Goal: Information Seeking & Learning: Learn about a topic

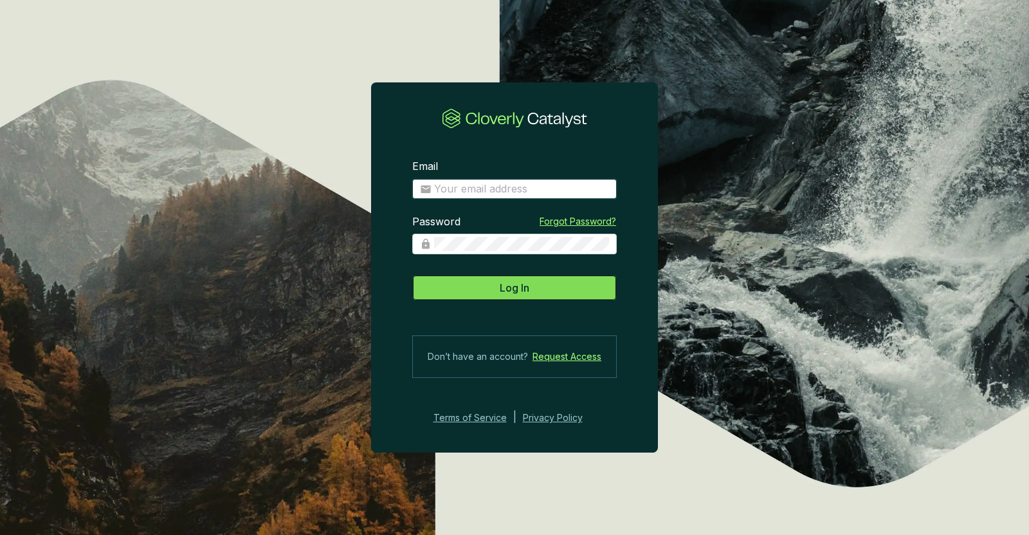
type input "mpmoorhead@gmail.com"
click at [528, 278] on button "Log In" at bounding box center [514, 288] width 205 height 26
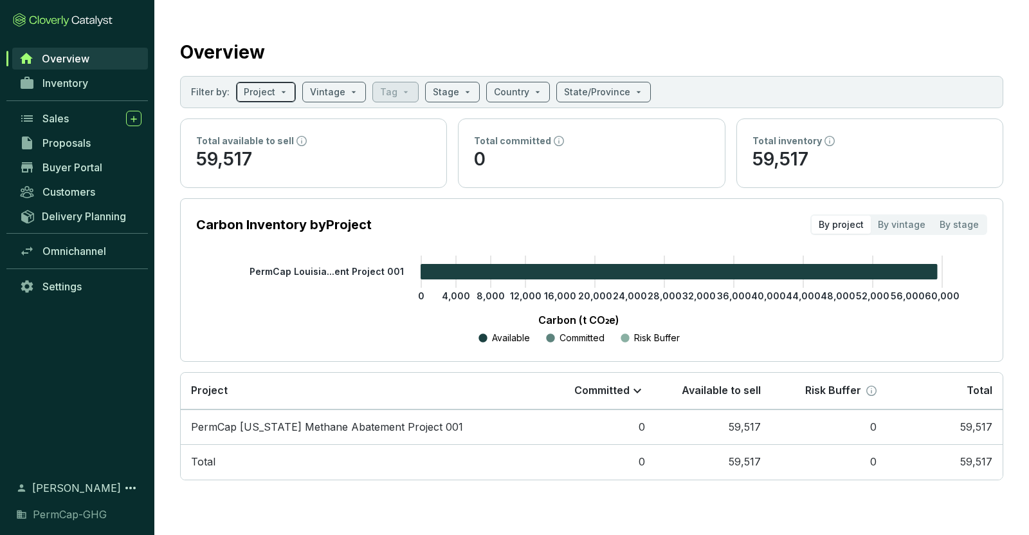
click at [287, 86] on div "Project" at bounding box center [266, 92] width 60 height 21
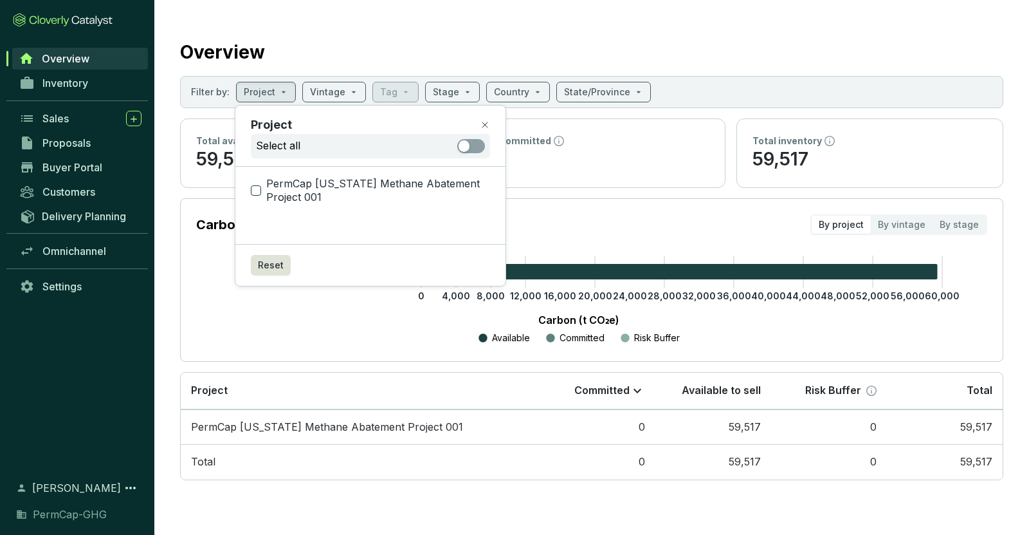
click at [293, 183] on span "PermCap [US_STATE] Methane Abatement Project 001" at bounding box center [375, 191] width 229 height 28
click at [261, 185] on input "PermCap [US_STATE] Methane Abatement Project 001" at bounding box center [256, 190] width 10 height 10
checkbox input "true"
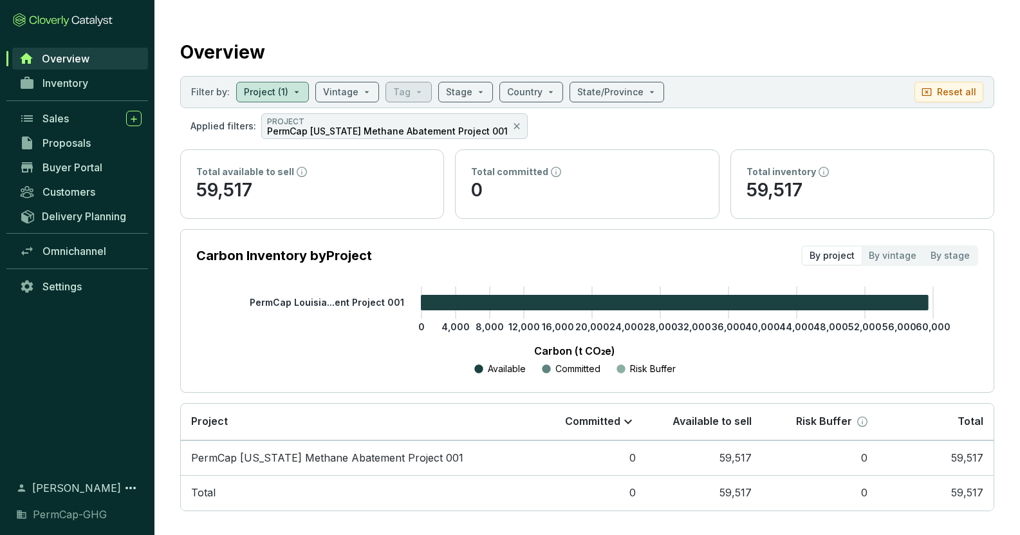
click at [335, 351] on p "Carbon (t CO₂e)" at bounding box center [574, 350] width 717 height 15
click at [392, 124] on p "PROJECT" at bounding box center [387, 121] width 241 height 10
click at [346, 120] on p "PROJECT" at bounding box center [387, 121] width 241 height 10
click at [322, 456] on td "PermCap [US_STATE] Methane Abatement Project 001" at bounding box center [355, 457] width 349 height 35
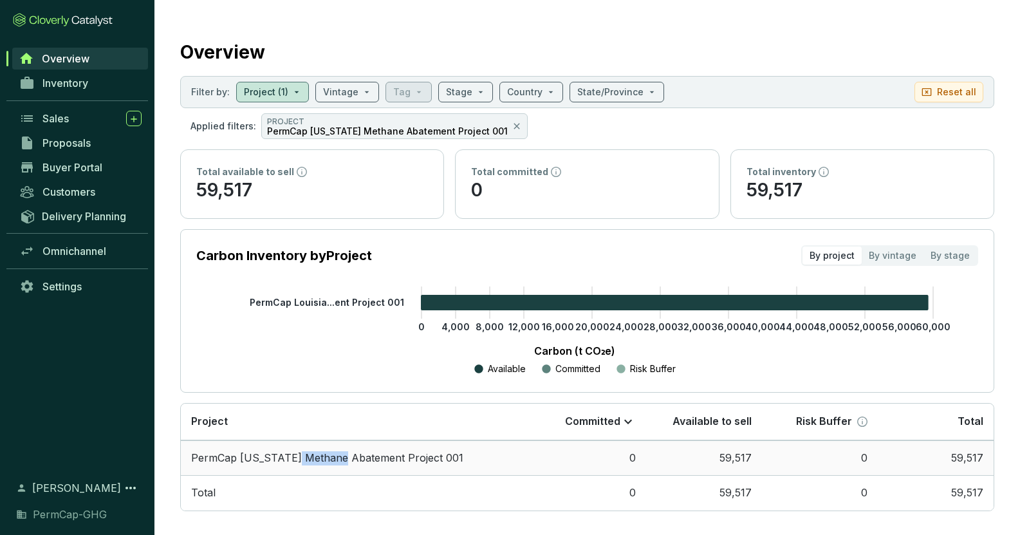
click at [322, 456] on td "PermCap [US_STATE] Methane Abatement Project 001" at bounding box center [355, 457] width 349 height 35
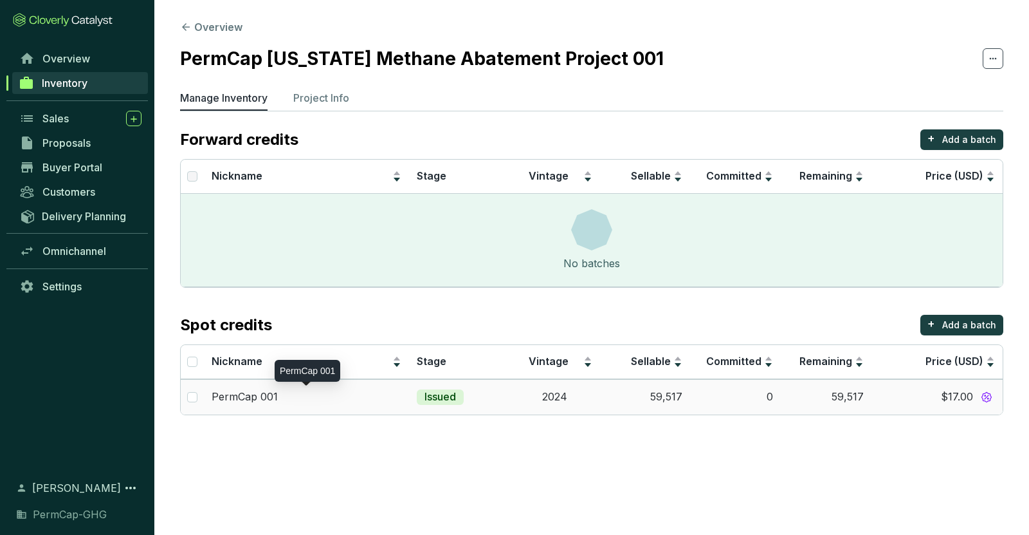
click at [263, 394] on p "PermCap 001" at bounding box center [245, 397] width 66 height 14
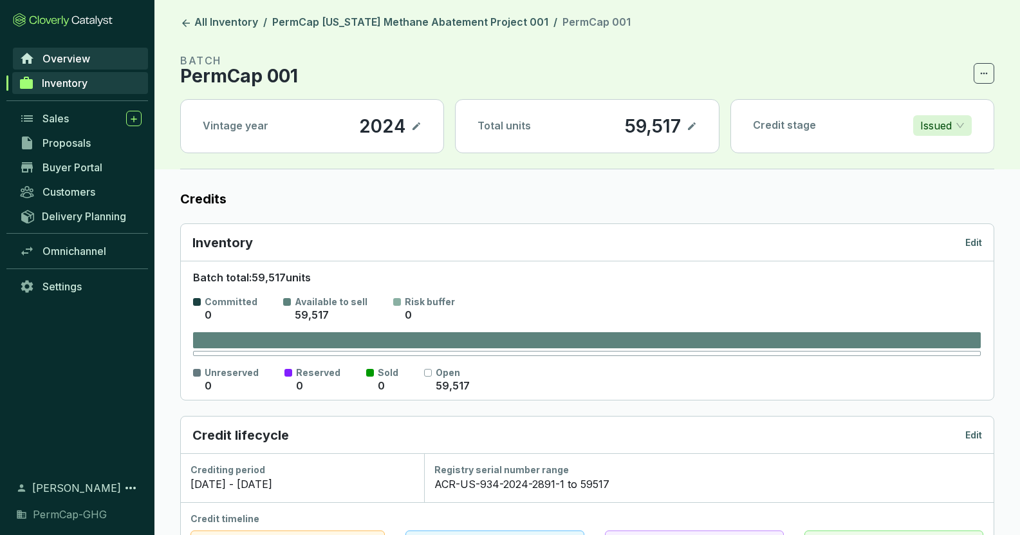
click at [75, 58] on span "Overview" at bounding box center [66, 58] width 48 height 13
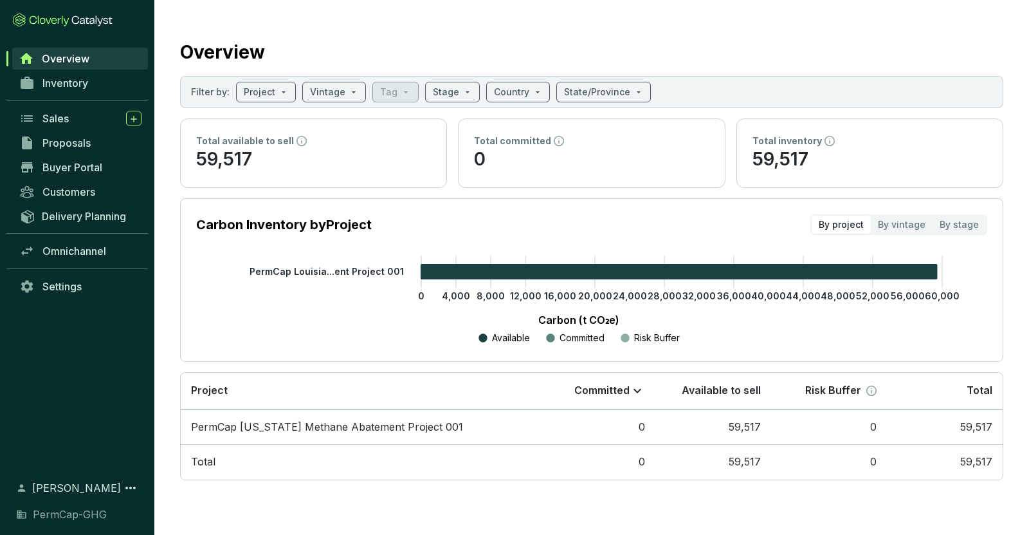
click at [75, 58] on span "Overview" at bounding box center [66, 58] width 48 height 13
click at [261, 100] on input "search" at bounding box center [260, 91] width 32 height 19
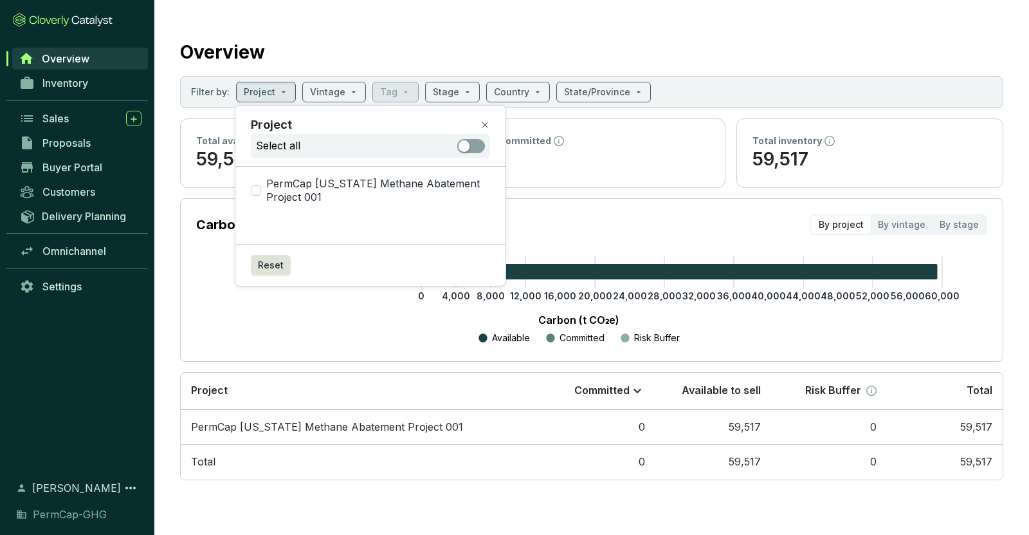
click at [282, 174] on div "PermCap [US_STATE] Methane Abatement Project 001" at bounding box center [370, 205] width 270 height 77
click at [254, 192] on input "PermCap [US_STATE] Methane Abatement Project 001" at bounding box center [256, 190] width 10 height 10
checkbox input "true"
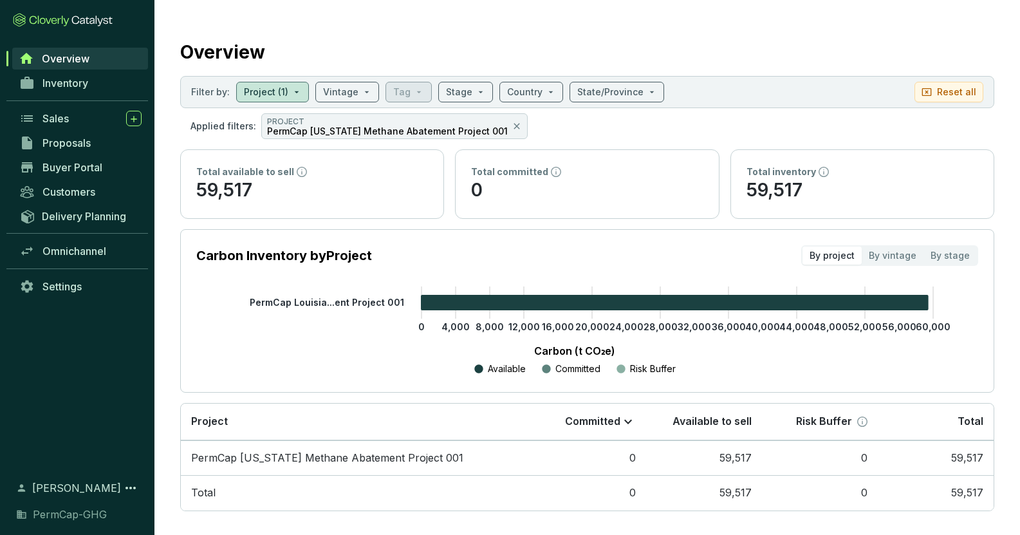
click at [552, 245] on section "Carbon Inventory by Project By project By vintage By stage" at bounding box center [587, 255] width 782 height 21
click at [252, 179] on p "59,517" at bounding box center [312, 190] width 232 height 24
click at [346, 89] on input "search" at bounding box center [340, 91] width 35 height 19
click at [268, 86] on input "search" at bounding box center [266, 91] width 44 height 19
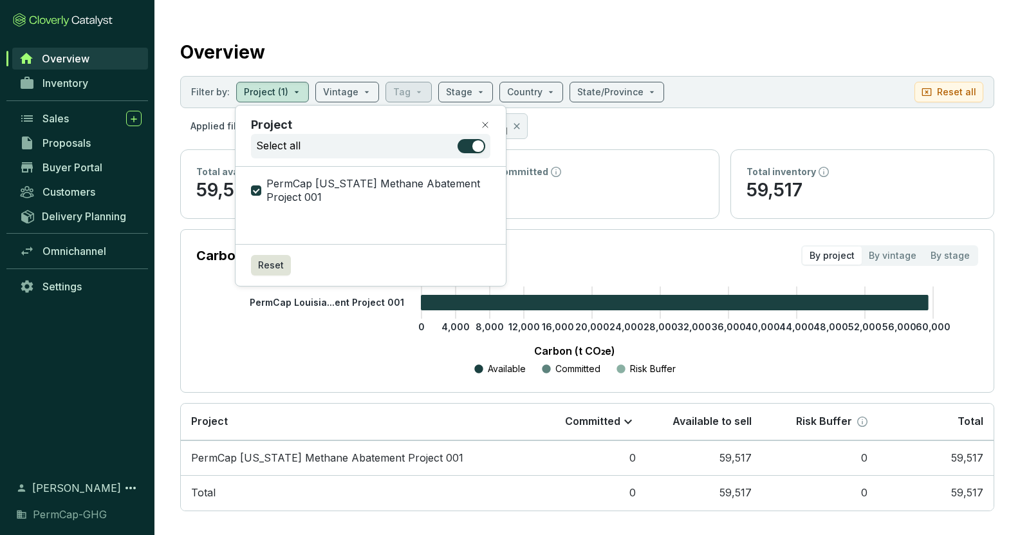
click at [309, 207] on div "PermCap [US_STATE] Methane Abatement Project 001" at bounding box center [370, 205] width 270 height 77
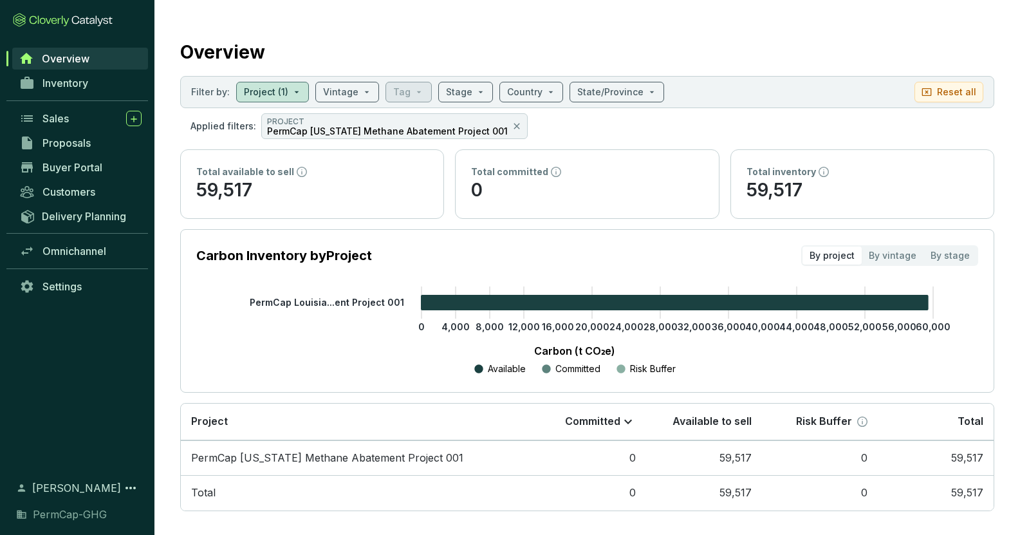
click at [288, 347] on p "Carbon (t CO₂e)" at bounding box center [574, 350] width 717 height 15
click at [280, 131] on p "PermCap [US_STATE] Methane Abatement Project 001" at bounding box center [387, 131] width 241 height 9
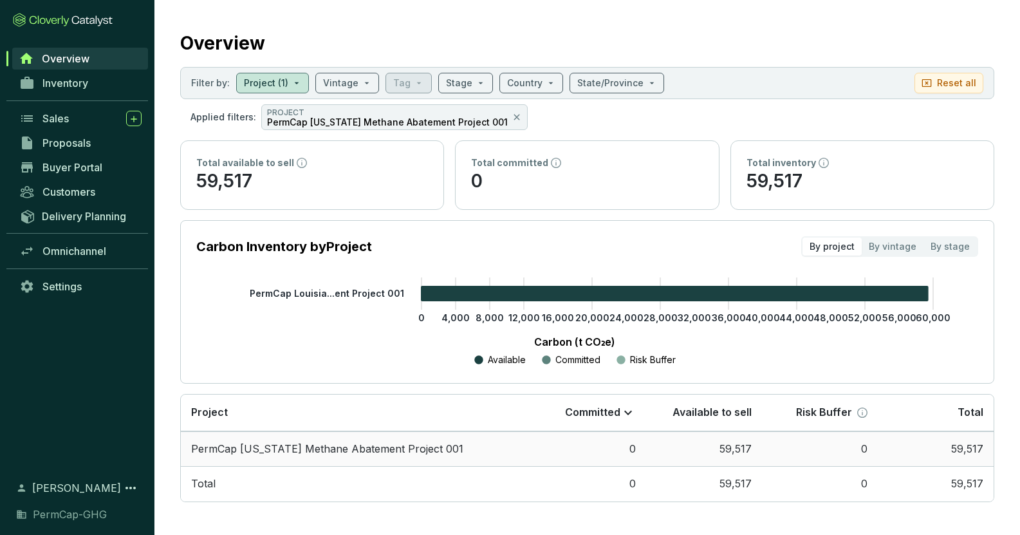
click at [305, 448] on td "PermCap [US_STATE] Methane Abatement Project 001" at bounding box center [355, 448] width 349 height 35
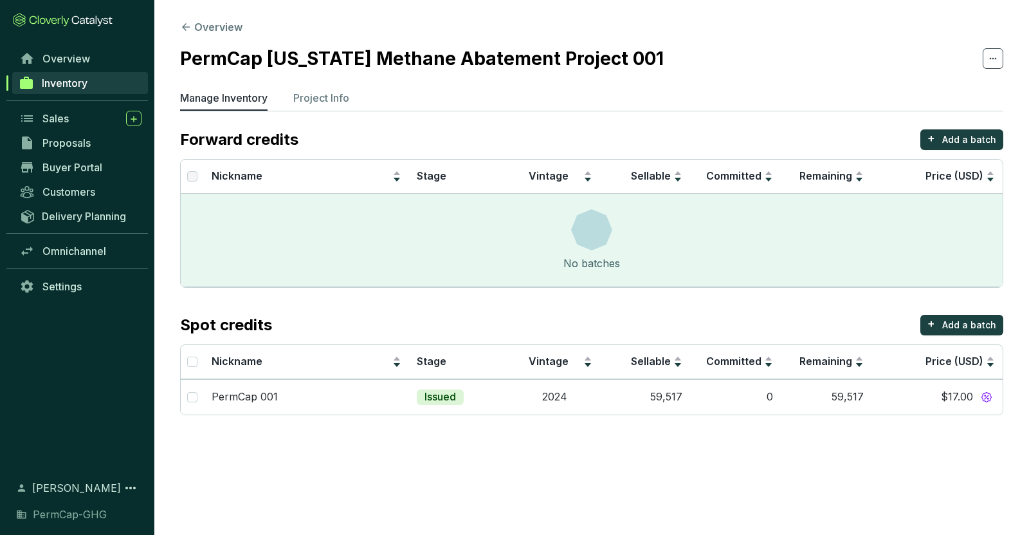
click at [305, 448] on section "Overview PermCap Louisiana Methane Abatement Project 001 Manage Inventory Proje…" at bounding box center [514, 267] width 1029 height 535
click at [256, 394] on p "PermCap 001" at bounding box center [245, 397] width 66 height 14
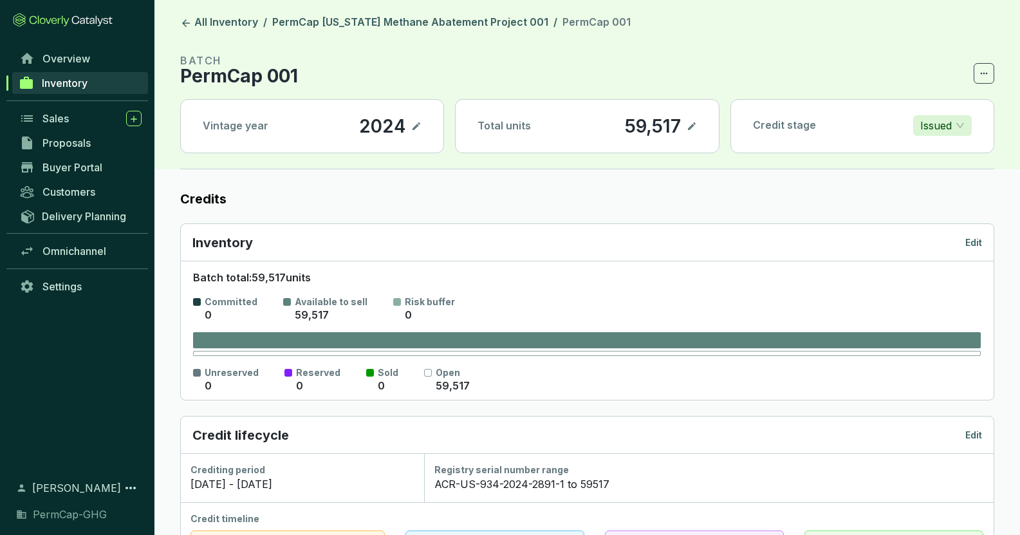
click at [53, 60] on span "Overview" at bounding box center [66, 58] width 48 height 13
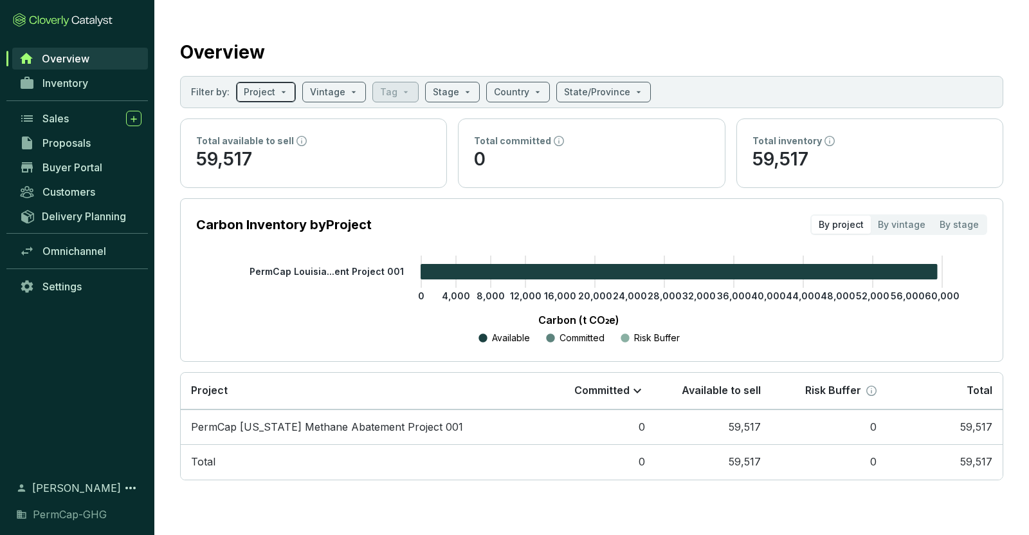
click at [268, 89] on input "search" at bounding box center [260, 91] width 32 height 19
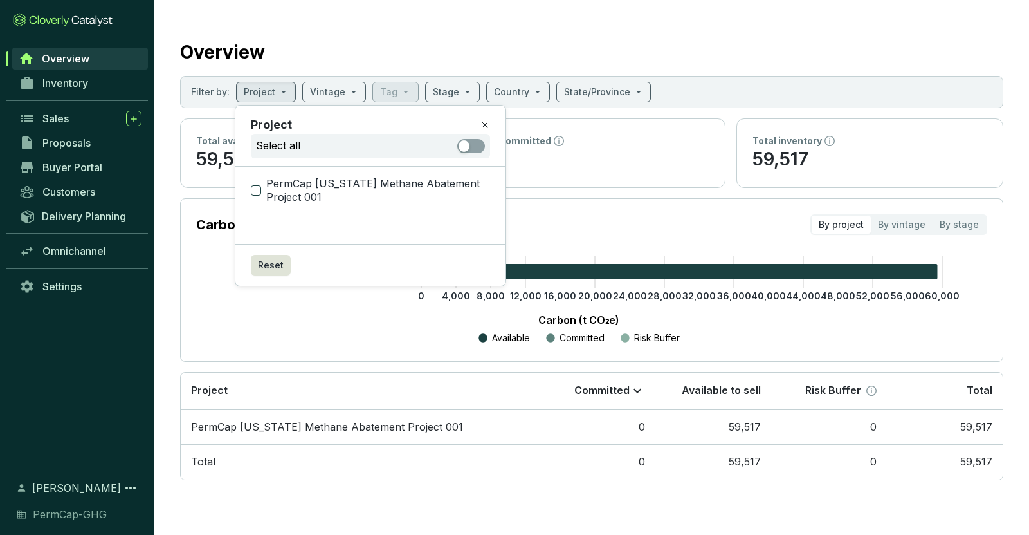
click at [255, 190] on input "PermCap [US_STATE] Methane Abatement Project 001" at bounding box center [256, 190] width 10 height 10
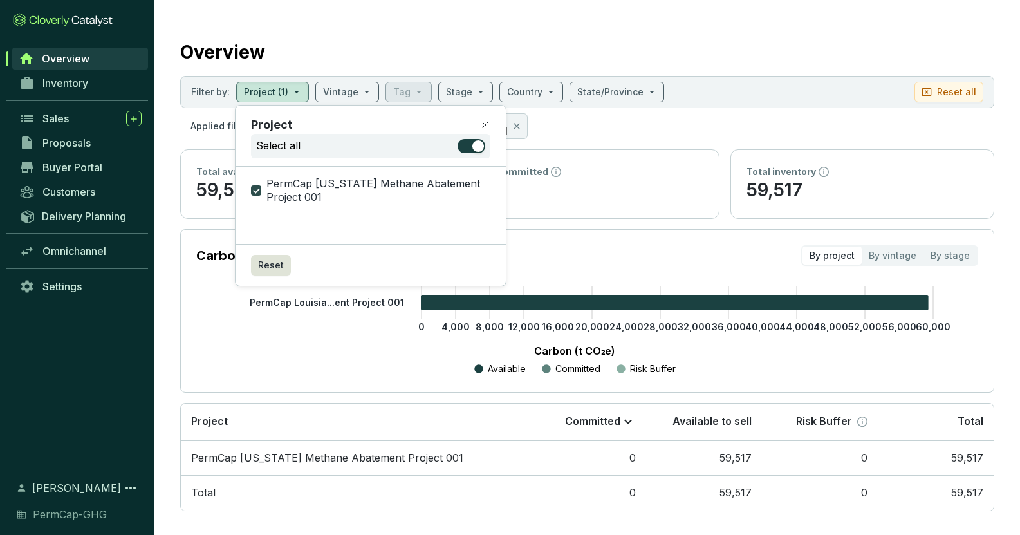
click at [313, 187] on span "PermCap [US_STATE] Methane Abatement Project 001" at bounding box center [375, 191] width 229 height 28
click at [261, 187] on input "PermCap [US_STATE] Methane Abatement Project 001" at bounding box center [256, 190] width 10 height 10
click at [313, 187] on span "PermCap [US_STATE] Methane Abatement Project 001" at bounding box center [375, 191] width 229 height 28
click at [261, 187] on input "PermCap [US_STATE] Methane Abatement Project 001" at bounding box center [256, 190] width 10 height 10
checkbox input "true"
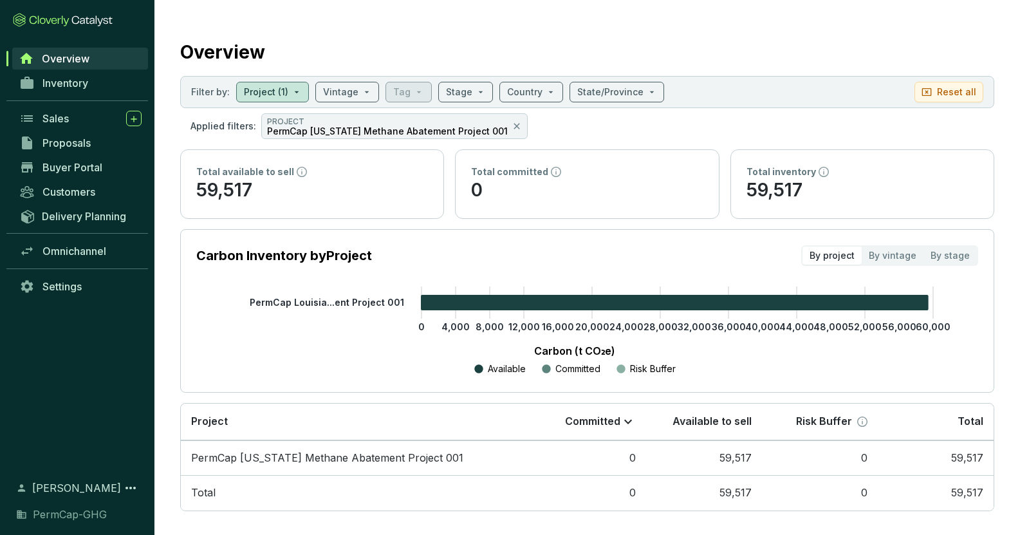
click at [212, 370] on icon "0 4,000 8,000 12,000 16,000 20,000 24,000 28,000 32,000 36,000 40,000 44,000 48…" at bounding box center [574, 331] width 782 height 90
click at [75, 82] on span "Inventory" at bounding box center [65, 83] width 46 height 13
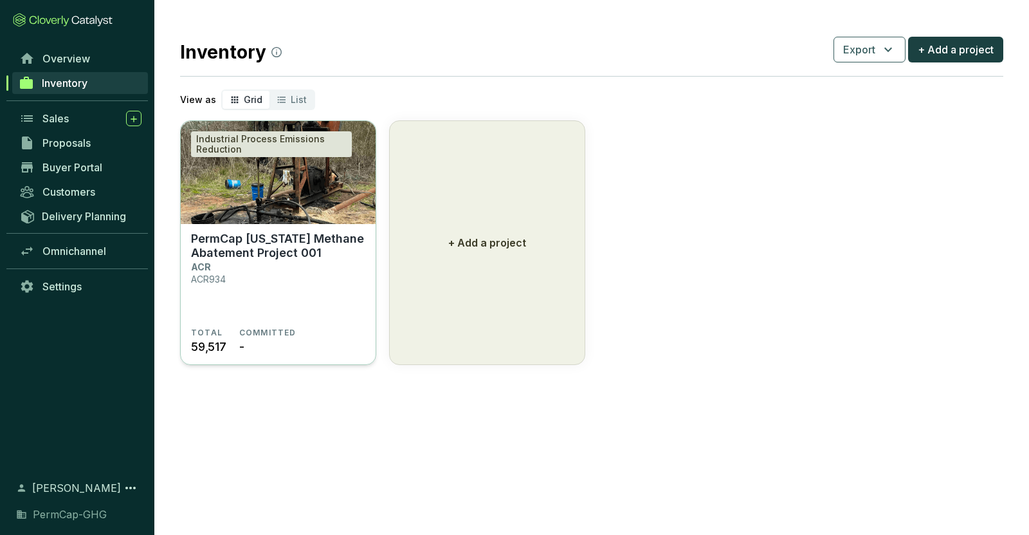
click at [260, 246] on p "PermCap [US_STATE] Methane Abatement Project 001" at bounding box center [278, 246] width 174 height 28
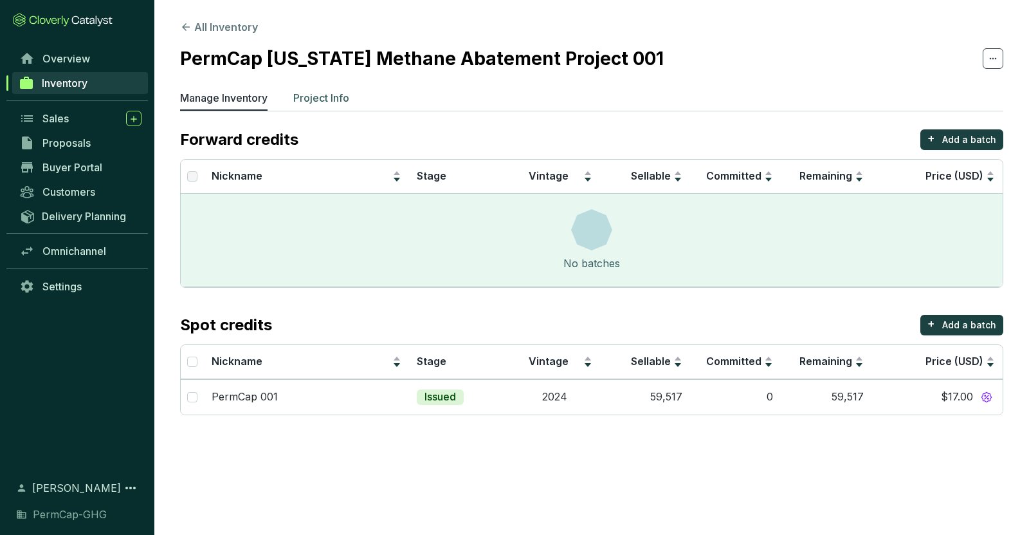
click at [326, 95] on p "Project Info" at bounding box center [321, 97] width 56 height 15
